Goal: Find contact information: Find contact information

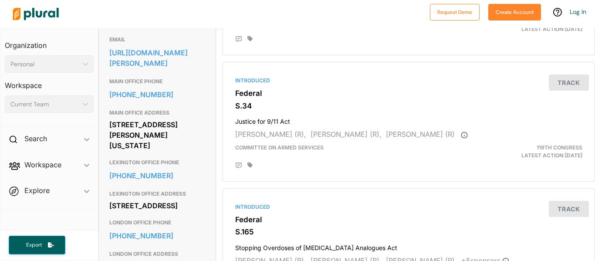
scroll to position [291, 0]
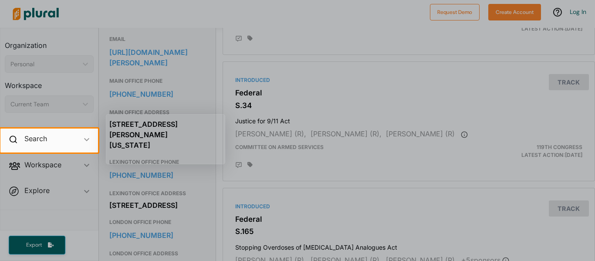
click at [126, 71] on div at bounding box center [297, 64] width 595 height 128
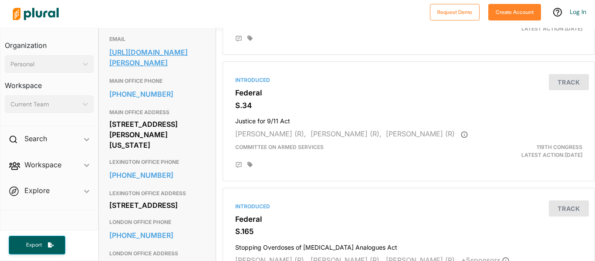
click at [136, 66] on link "[URL][DOMAIN_NAME][PERSON_NAME]" at bounding box center [157, 58] width 96 height 24
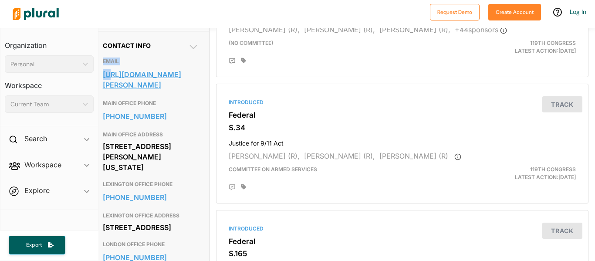
scroll to position [269, 5]
drag, startPoint x: 102, startPoint y: 77, endPoint x: 193, endPoint y: 190, distance: 145.2
copy div "EMAIL [URL][DOMAIN_NAME][PERSON_NAME] MAIN OFFICE PHONE [PHONE_NUMBER] MAIN OFF…"
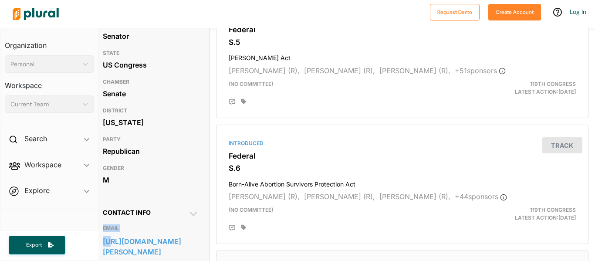
scroll to position [103, 7]
